Goal: Task Accomplishment & Management: Use online tool/utility

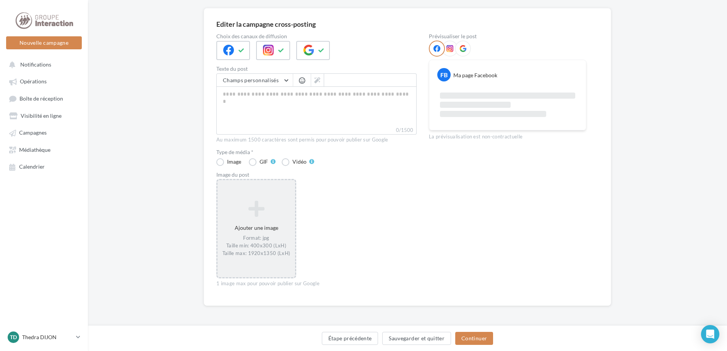
click at [251, 196] on div "Ajouter une image Format: jpg Taille min: 400x300 (LxH) Taille max: 1920x1350 (…" at bounding box center [256, 228] width 80 height 99
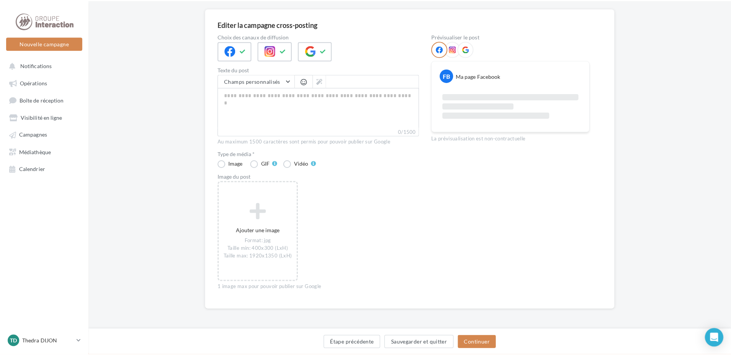
scroll to position [52, 0]
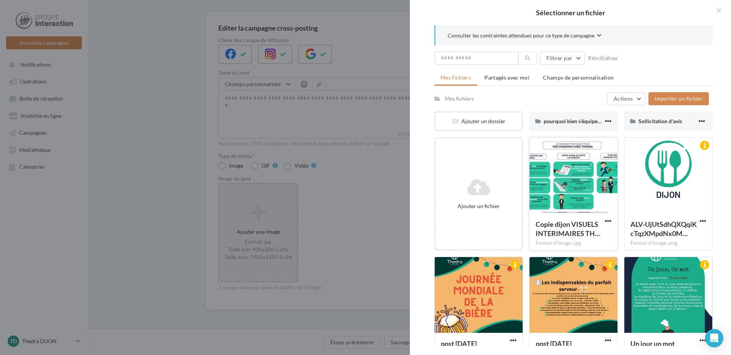
click at [562, 185] on div at bounding box center [574, 176] width 88 height 76
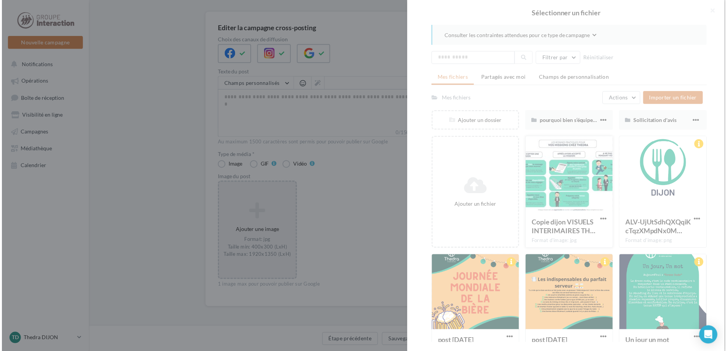
scroll to position [54, 0]
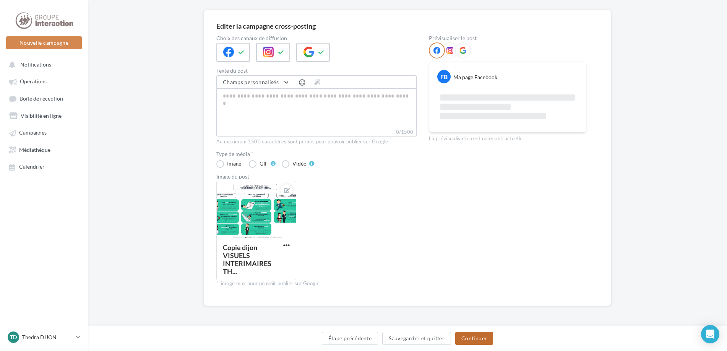
click at [478, 338] on button "Continuer" at bounding box center [474, 338] width 38 height 13
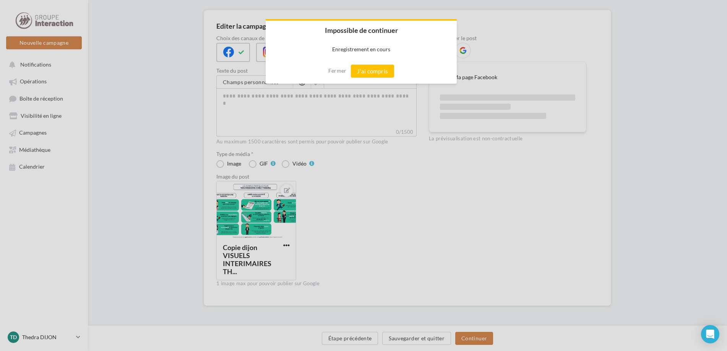
scroll to position [50, 0]
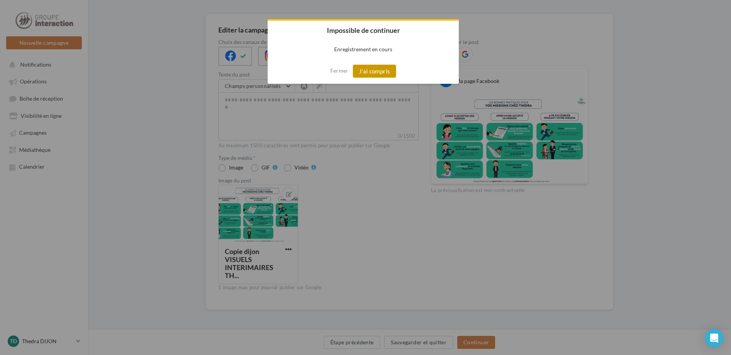
click at [383, 78] on button "J'ai compris" at bounding box center [375, 71] width 44 height 13
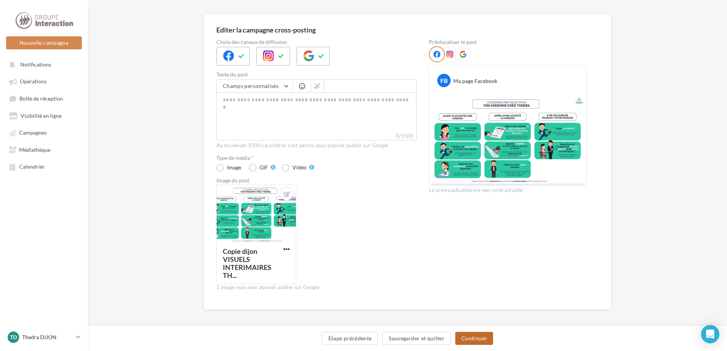
click at [469, 337] on button "Continuer" at bounding box center [474, 338] width 38 height 13
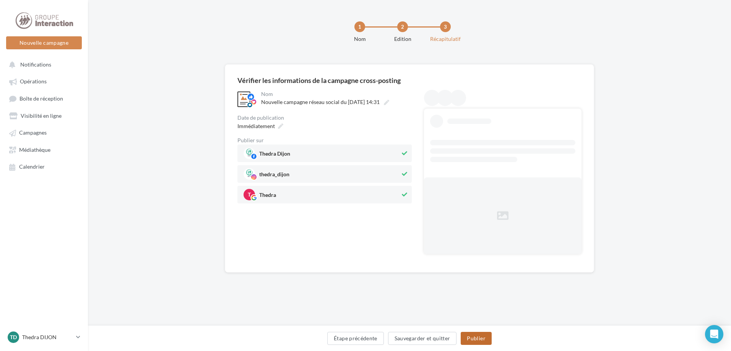
click at [477, 340] on button "Publier" at bounding box center [476, 338] width 31 height 13
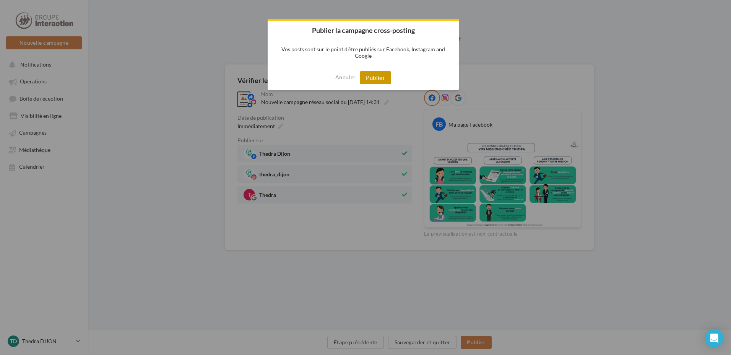
click at [380, 73] on button "Publier" at bounding box center [375, 77] width 31 height 13
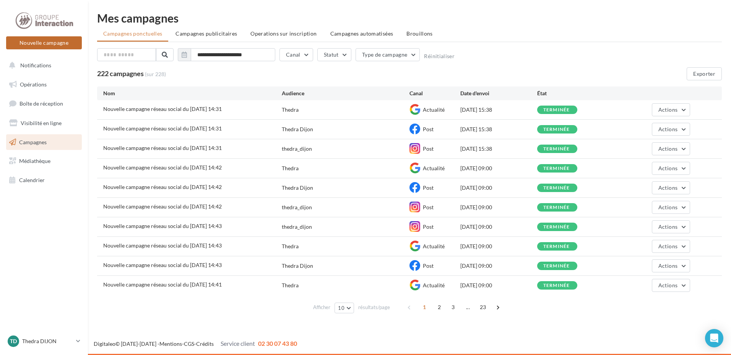
click at [65, 49] on button "Nouvelle campagne" at bounding box center [44, 42] width 76 height 13
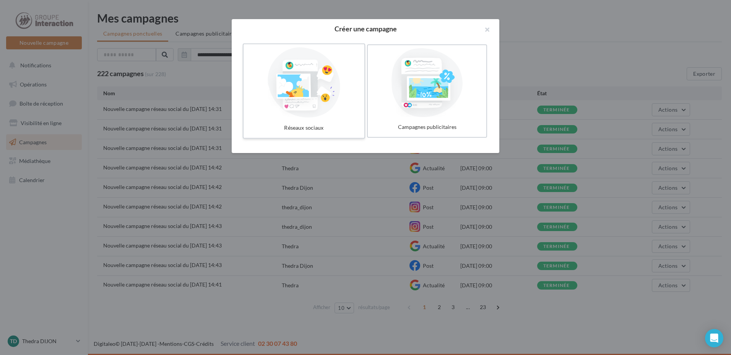
click at [246, 95] on label "Réseaux sociaux" at bounding box center [304, 91] width 122 height 95
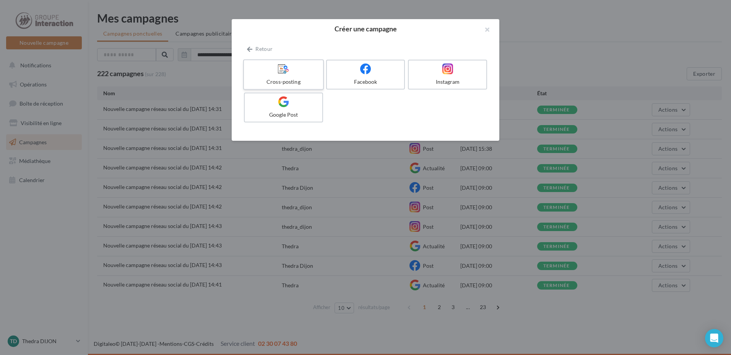
click at [280, 82] on div "Cross-posting" at bounding box center [283, 82] width 73 height 8
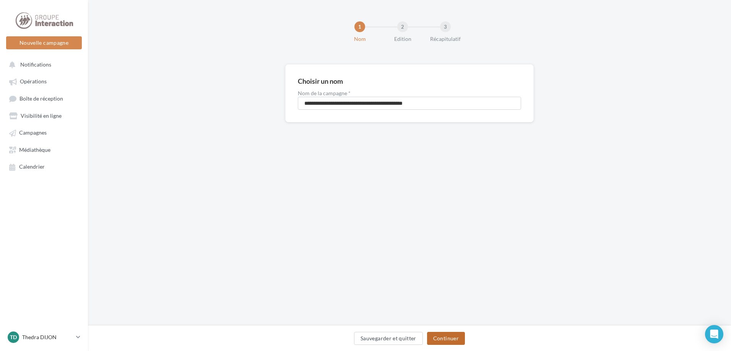
click at [446, 337] on button "Continuer" at bounding box center [446, 338] width 38 height 13
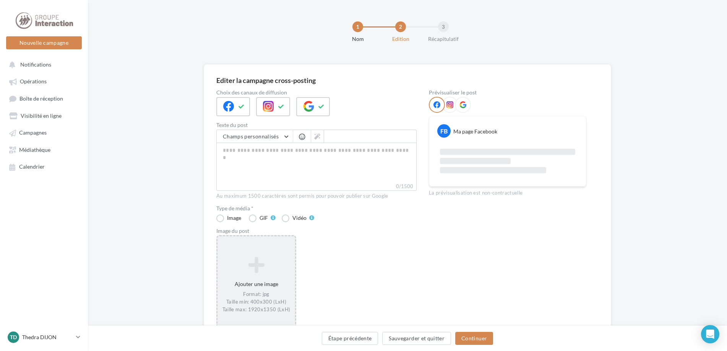
click at [250, 249] on div "Ajouter une image Format: jpg Taille min: 400x300 (LxH) Taille max: 1920x1350 (…" at bounding box center [256, 284] width 80 height 99
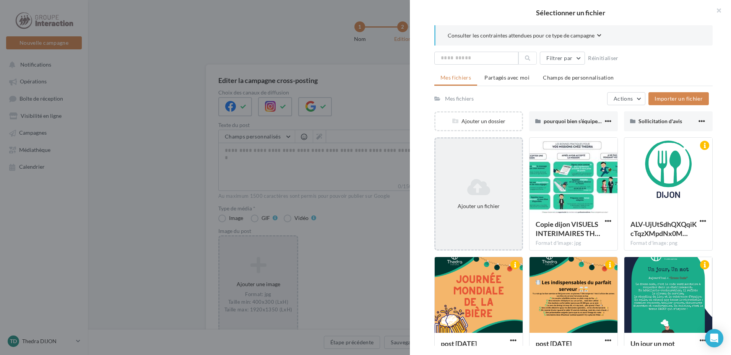
click at [463, 192] on icon at bounding box center [479, 187] width 80 height 18
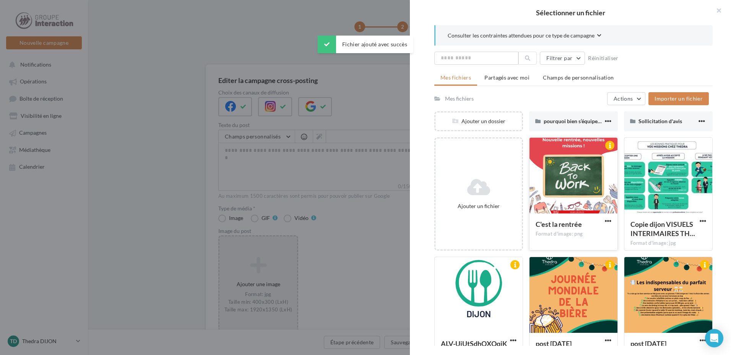
click at [569, 180] on div at bounding box center [574, 176] width 88 height 76
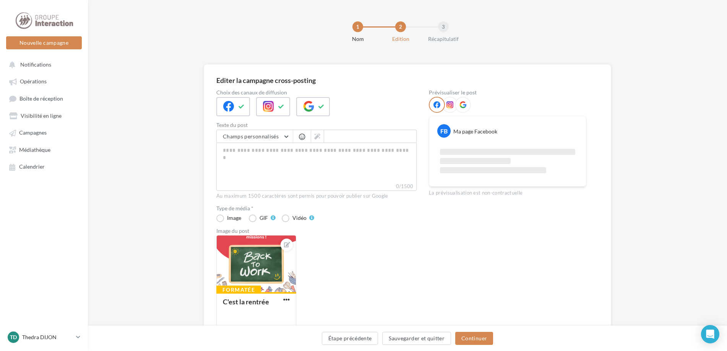
scroll to position [54, 0]
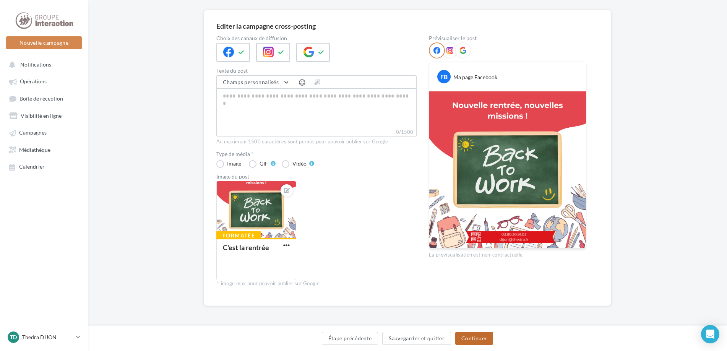
click at [478, 338] on button "Continuer" at bounding box center [474, 338] width 38 height 13
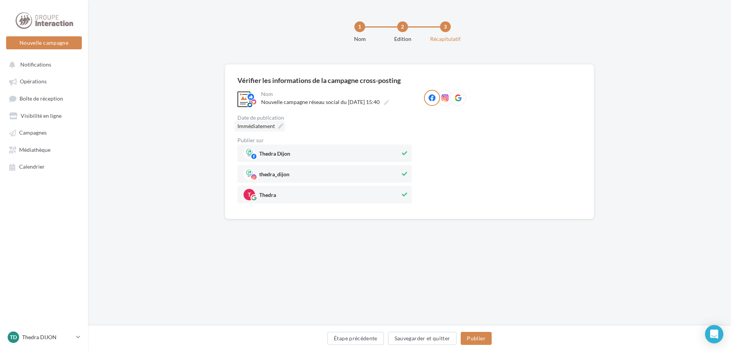
click at [259, 124] on span "Immédiatement" at bounding box center [255, 126] width 37 height 7
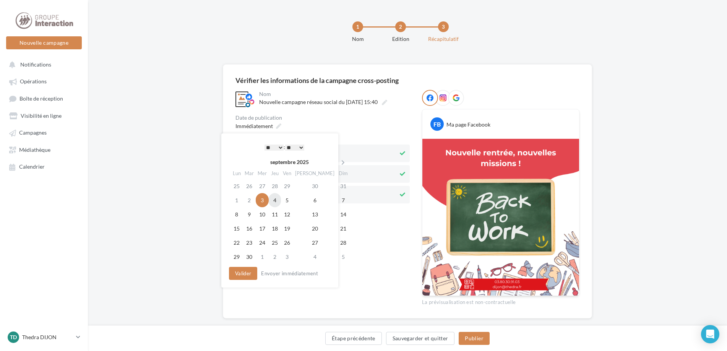
click at [276, 200] on td "4" at bounding box center [275, 200] width 12 height 14
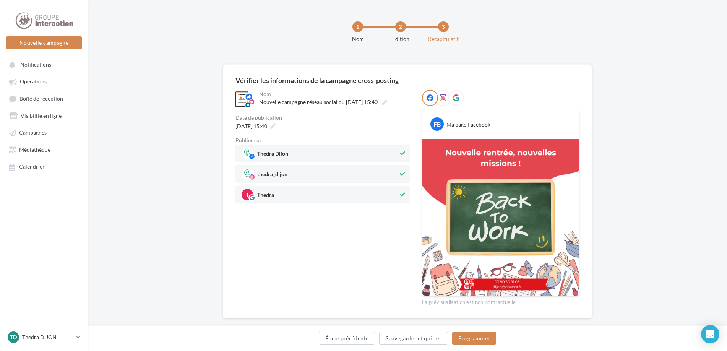
click at [359, 125] on div "04/09/2025 à 15:40" at bounding box center [323, 125] width 174 height 11
click at [277, 128] on div "04/09/2025 à 15:40" at bounding box center [255, 125] width 45 height 11
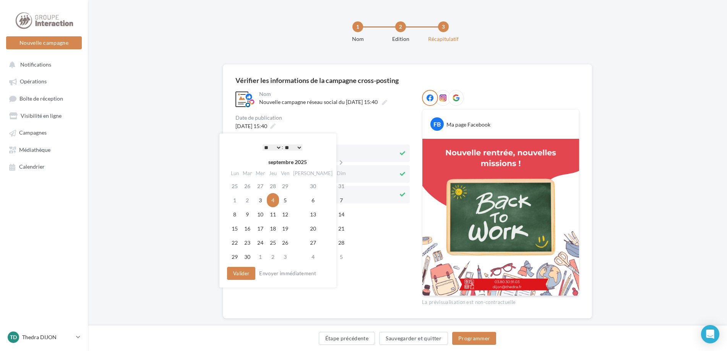
click at [275, 148] on select "* * * * * * * * * * ** ** ** ** ** ** ** ** ** ** ** ** ** **" at bounding box center [272, 148] width 19 height 6
click at [296, 146] on select "** ** ** ** ** **" at bounding box center [292, 148] width 19 height 6
click at [346, 242] on div "**********" at bounding box center [323, 198] width 174 height 216
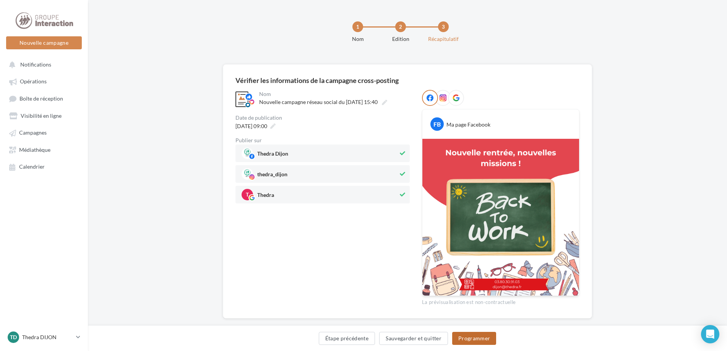
click at [478, 334] on button "Programmer" at bounding box center [474, 338] width 44 height 13
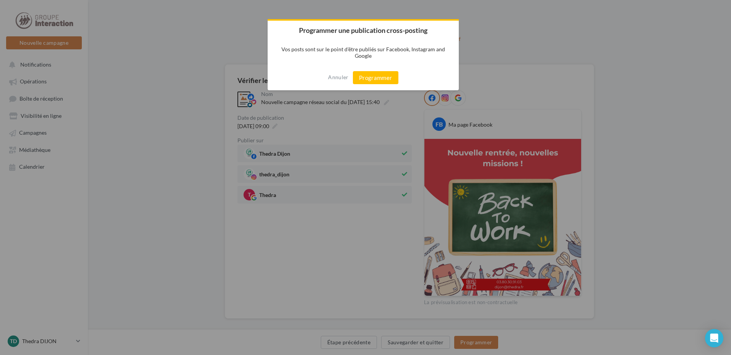
click at [377, 69] on div "Annuler Programmer" at bounding box center [363, 77] width 191 height 25
click at [375, 76] on button "Programmer" at bounding box center [376, 77] width 46 height 13
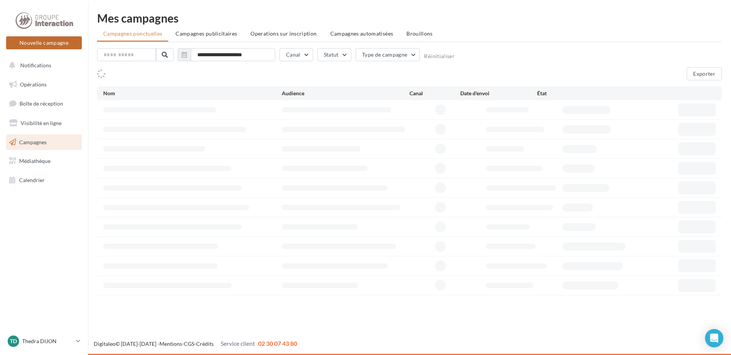
click at [52, 46] on button "Nouvelle campagne" at bounding box center [44, 42] width 76 height 13
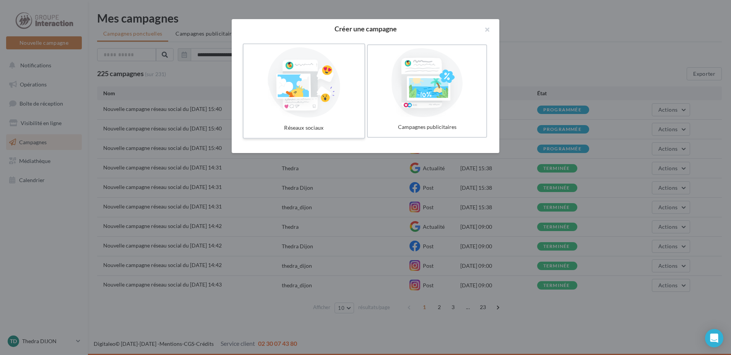
click at [294, 91] on div at bounding box center [304, 82] width 115 height 70
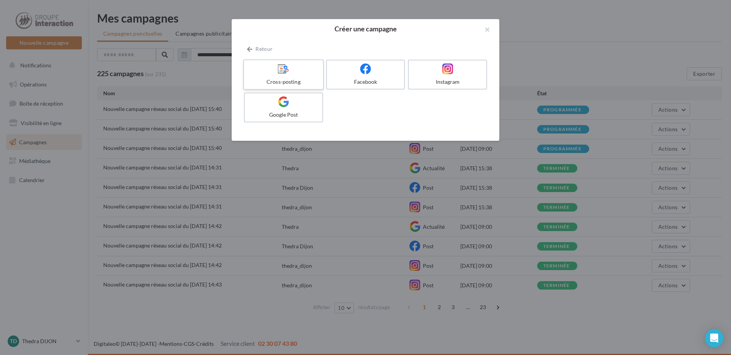
click at [285, 79] on div "Cross-posting" at bounding box center [283, 82] width 73 height 8
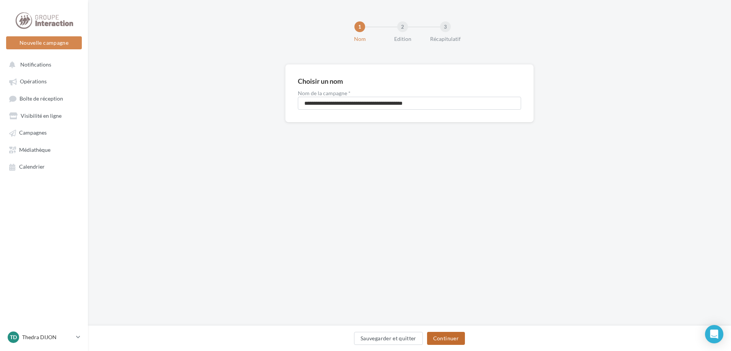
click at [443, 337] on button "Continuer" at bounding box center [446, 338] width 38 height 13
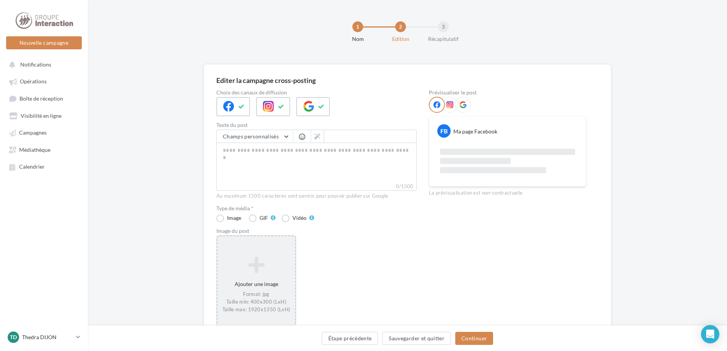
click at [239, 276] on div "Ajouter une image Format: jpg Taille min: 400x300 (LxH) Taille max: 1920x1350 (…" at bounding box center [257, 285] width 78 height 64
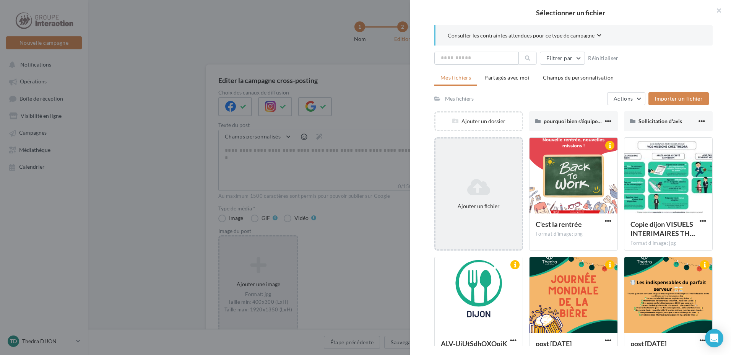
click at [498, 172] on div "Ajouter un fichier" at bounding box center [478, 193] width 89 height 113
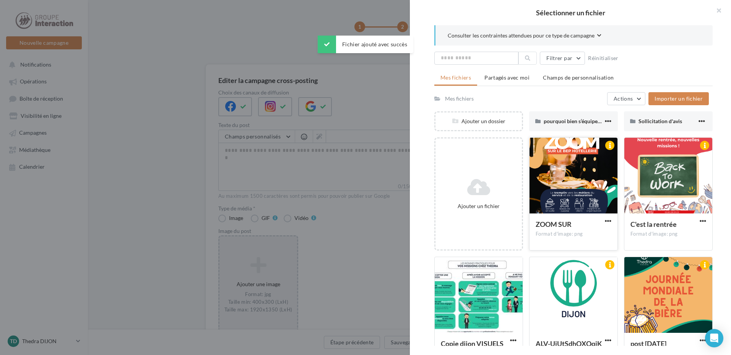
click at [576, 204] on div at bounding box center [574, 176] width 88 height 76
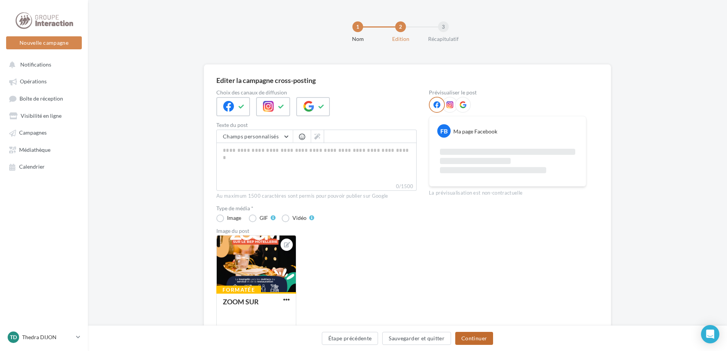
click at [486, 337] on button "Continuer" at bounding box center [474, 338] width 38 height 13
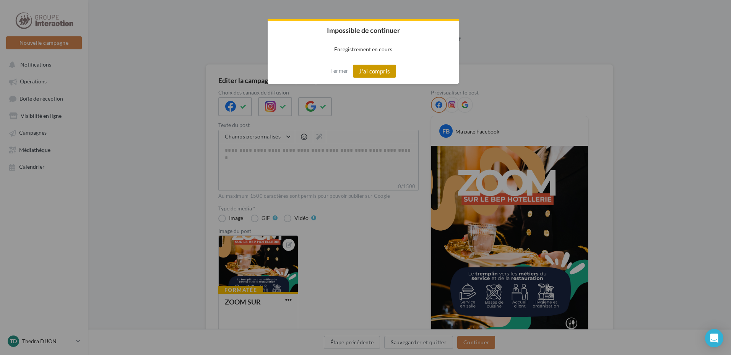
click at [386, 75] on button "J'ai compris" at bounding box center [375, 71] width 44 height 13
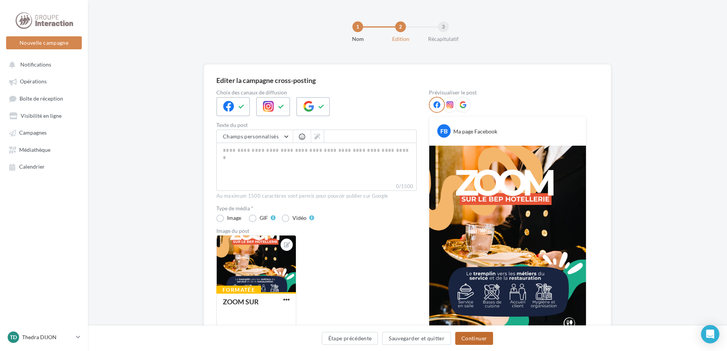
click at [475, 336] on button "Continuer" at bounding box center [474, 338] width 38 height 13
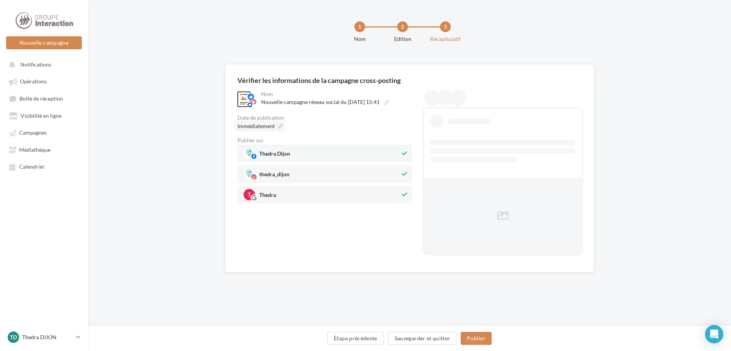
click at [272, 126] on span "Immédiatement" at bounding box center [255, 126] width 37 height 7
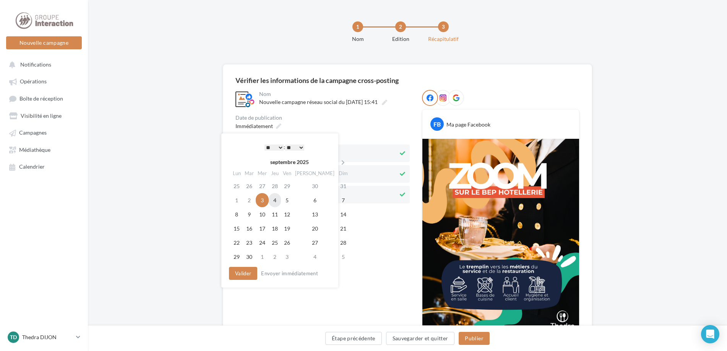
click at [281, 199] on td "4" at bounding box center [275, 200] width 12 height 14
click at [277, 146] on select "* * * * * * * * * * ** ** ** ** ** ** ** ** ** ** ** ** ** **" at bounding box center [272, 148] width 19 height 6
click at [372, 246] on div "**********" at bounding box center [323, 217] width 174 height 255
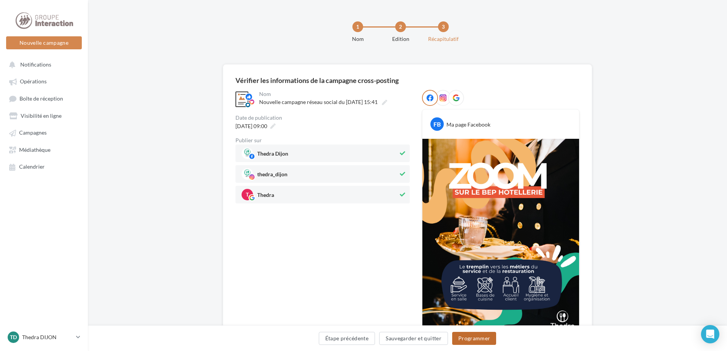
click at [464, 338] on button "Programmer" at bounding box center [474, 338] width 44 height 13
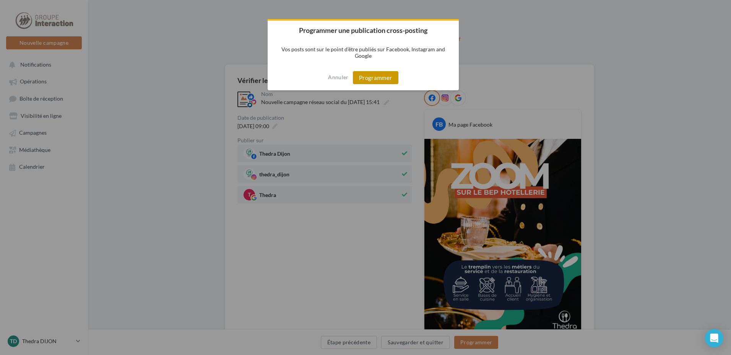
click at [386, 79] on button "Programmer" at bounding box center [376, 77] width 46 height 13
